Goal: Communication & Community: Ask a question

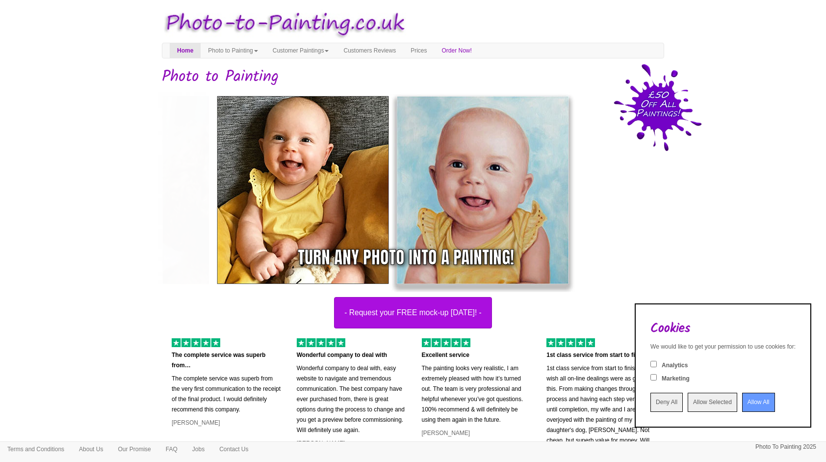
click at [744, 401] on input "Allow All" at bounding box center [758, 401] width 33 height 19
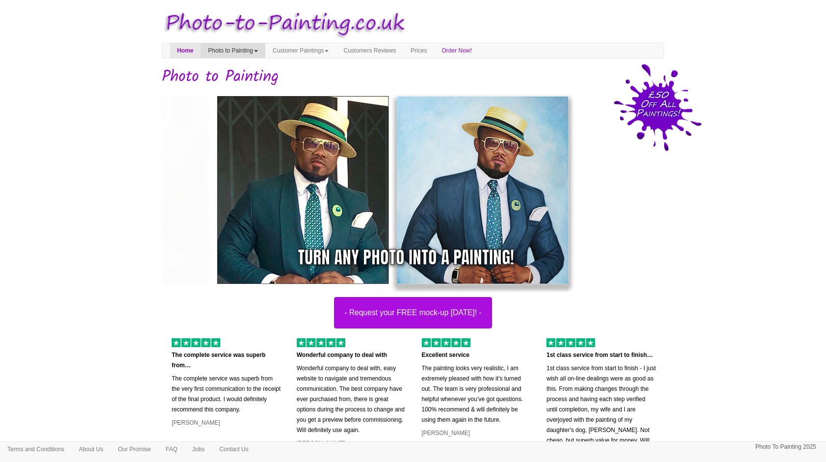
click at [243, 47] on link "Photo to Painting" at bounding box center [233, 50] width 64 height 15
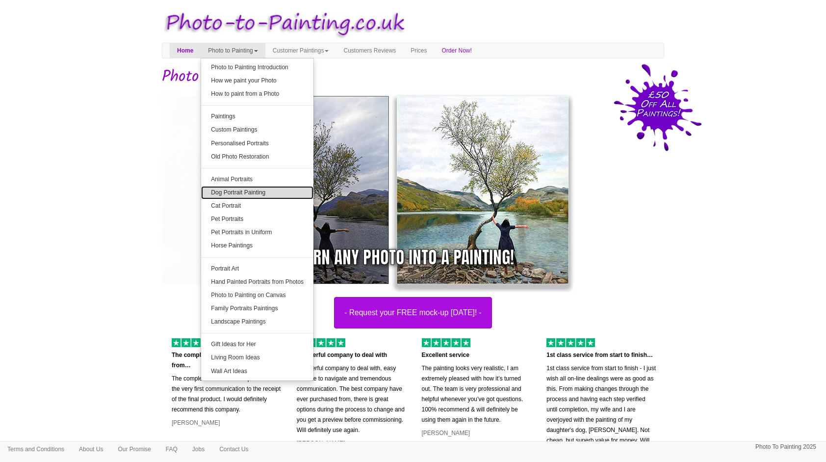
click at [234, 193] on link "Dog Portrait Painting" at bounding box center [257, 192] width 112 height 13
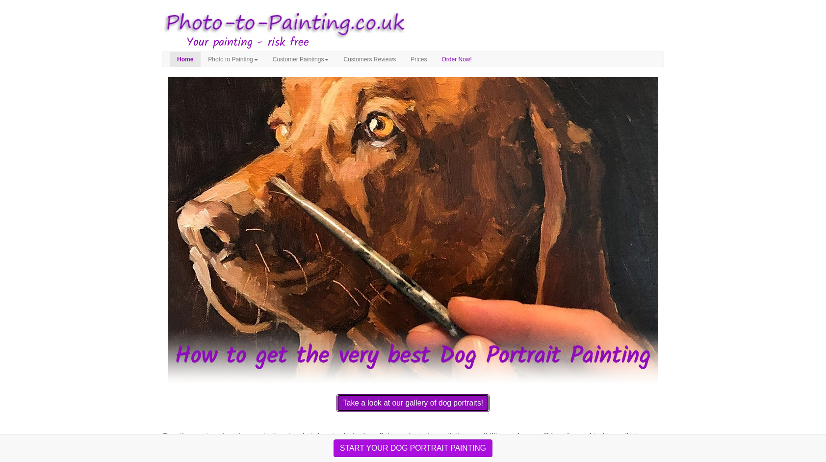
click at [469, 403] on button "Take a look at our gallery of dog portraits!" at bounding box center [413, 403] width 153 height 18
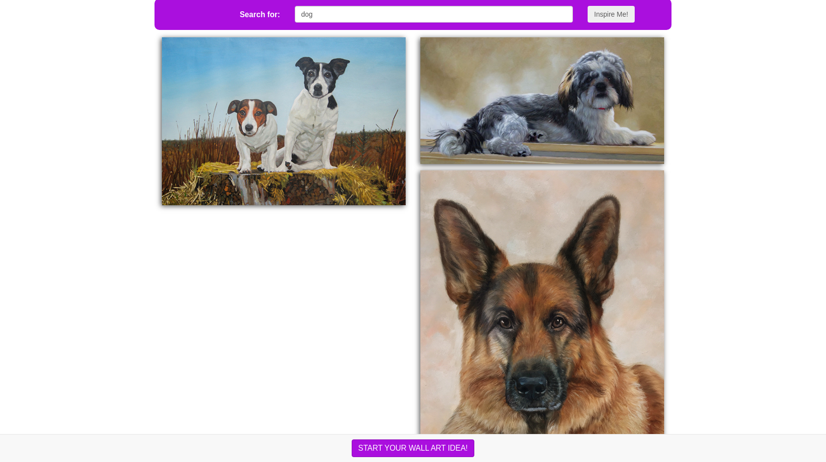
scroll to position [394, 0]
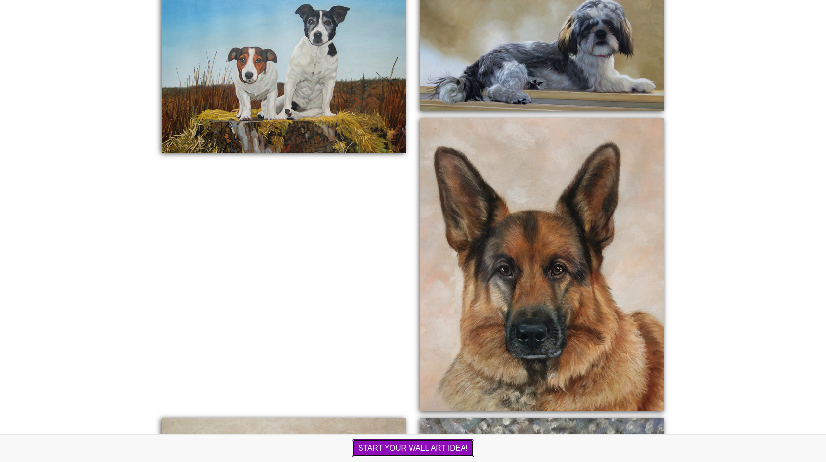
click at [444, 449] on button "START YOUR WALL ART IDEA!" at bounding box center [413, 448] width 122 height 18
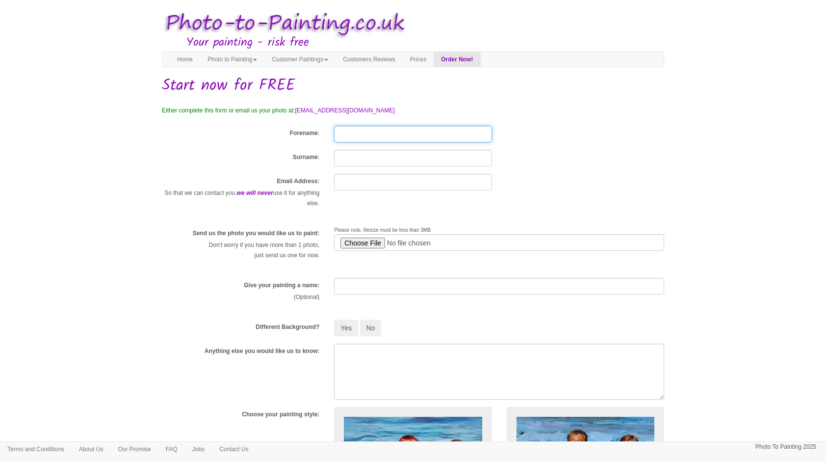
click at [368, 131] on input "Forename" at bounding box center [412, 134] width 157 height 17
type input "neville"
type input "bettley"
type input "nevillebettley@gmail.com"
